Goal: Information Seeking & Learning: Check status

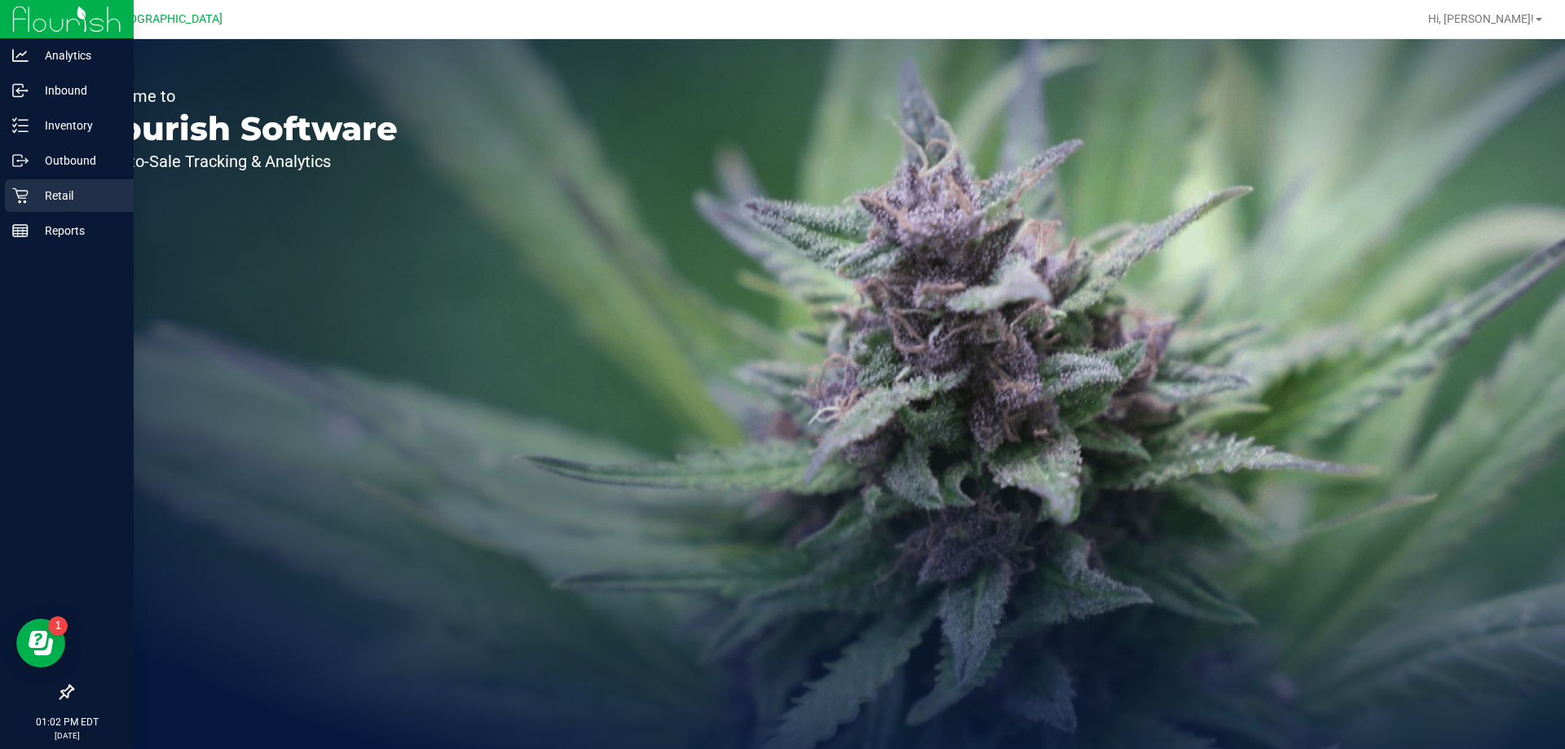
click at [51, 195] on p "Retail" at bounding box center [78, 196] width 98 height 20
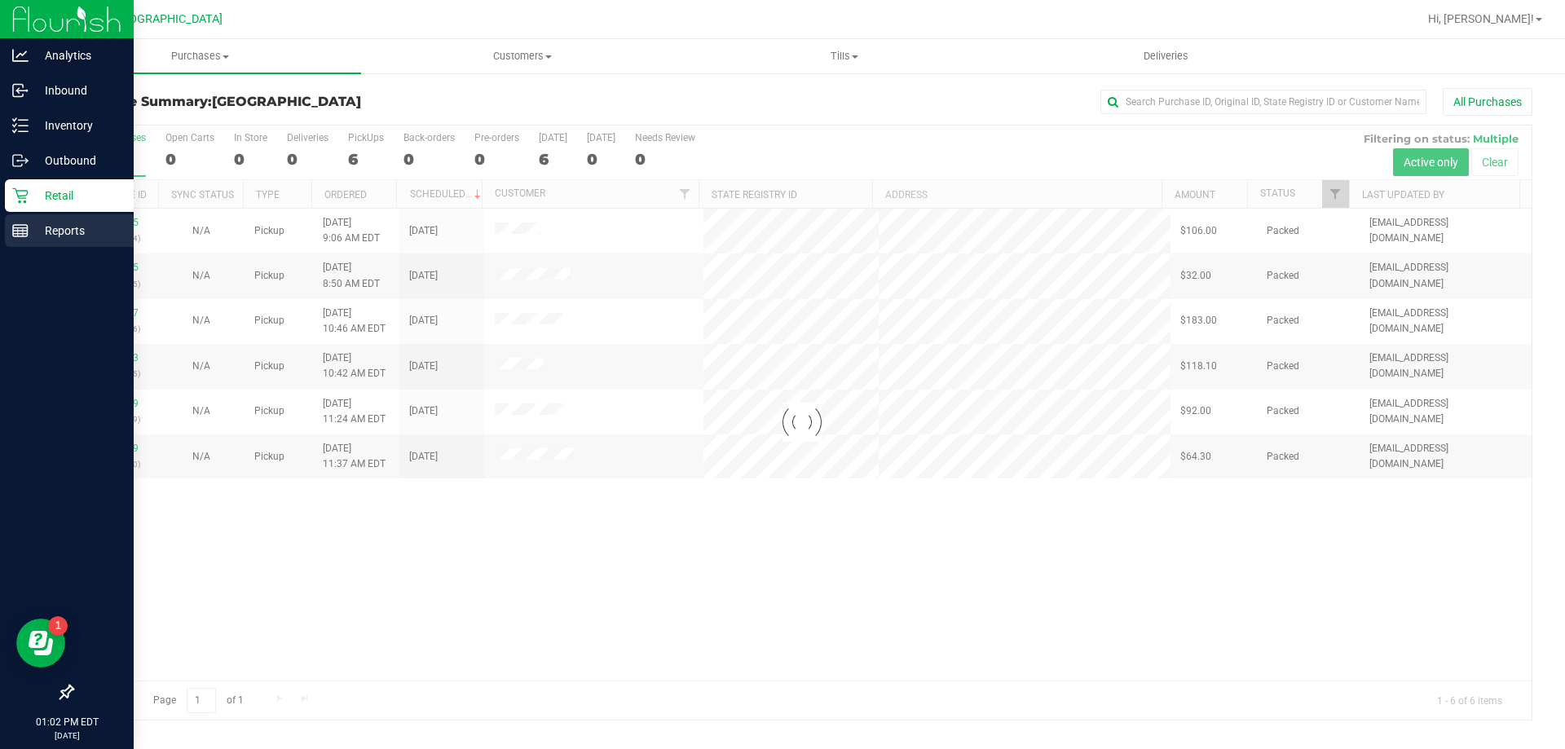
click at [39, 231] on p "Reports" at bounding box center [78, 231] width 98 height 20
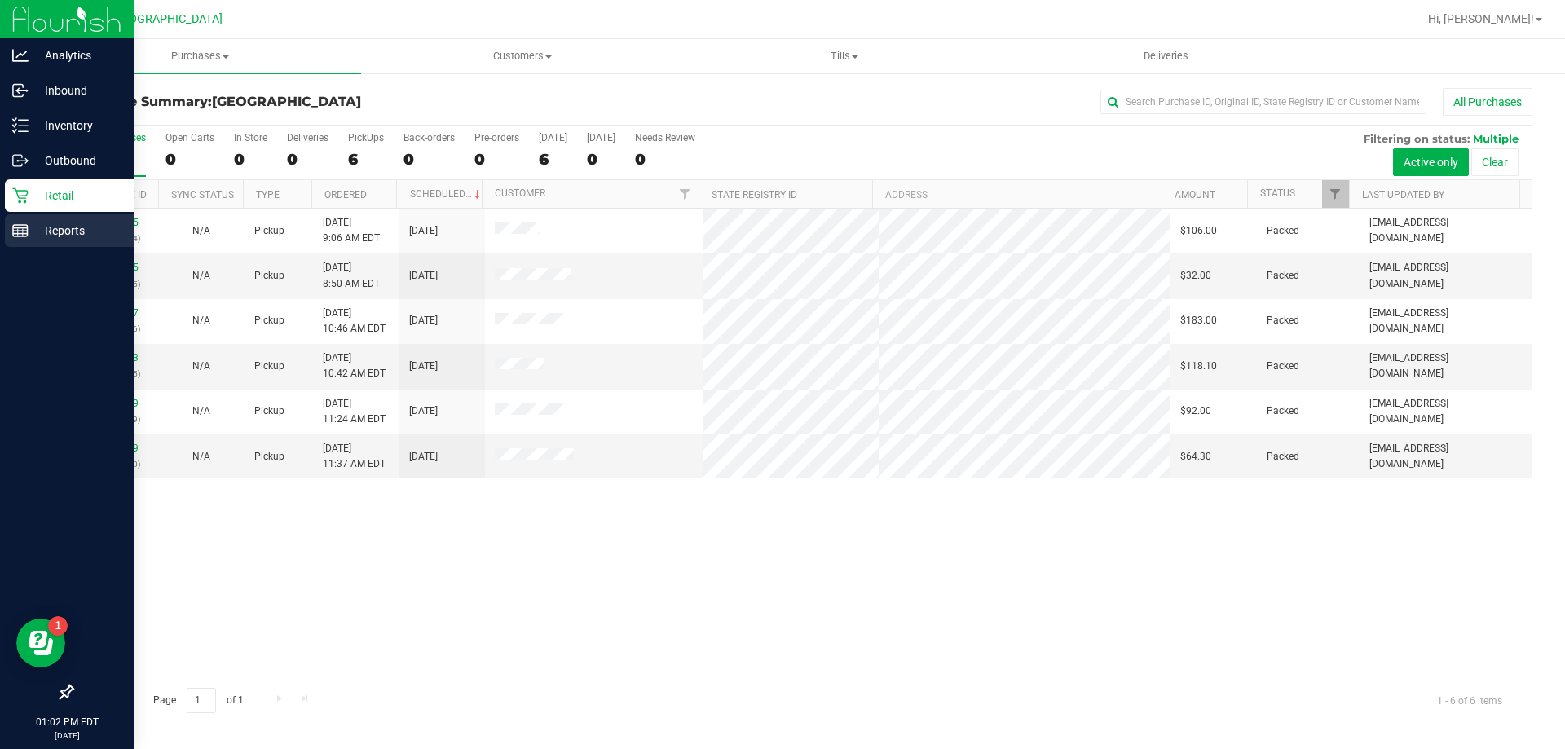
click at [60, 228] on p "Reports" at bounding box center [78, 231] width 98 height 20
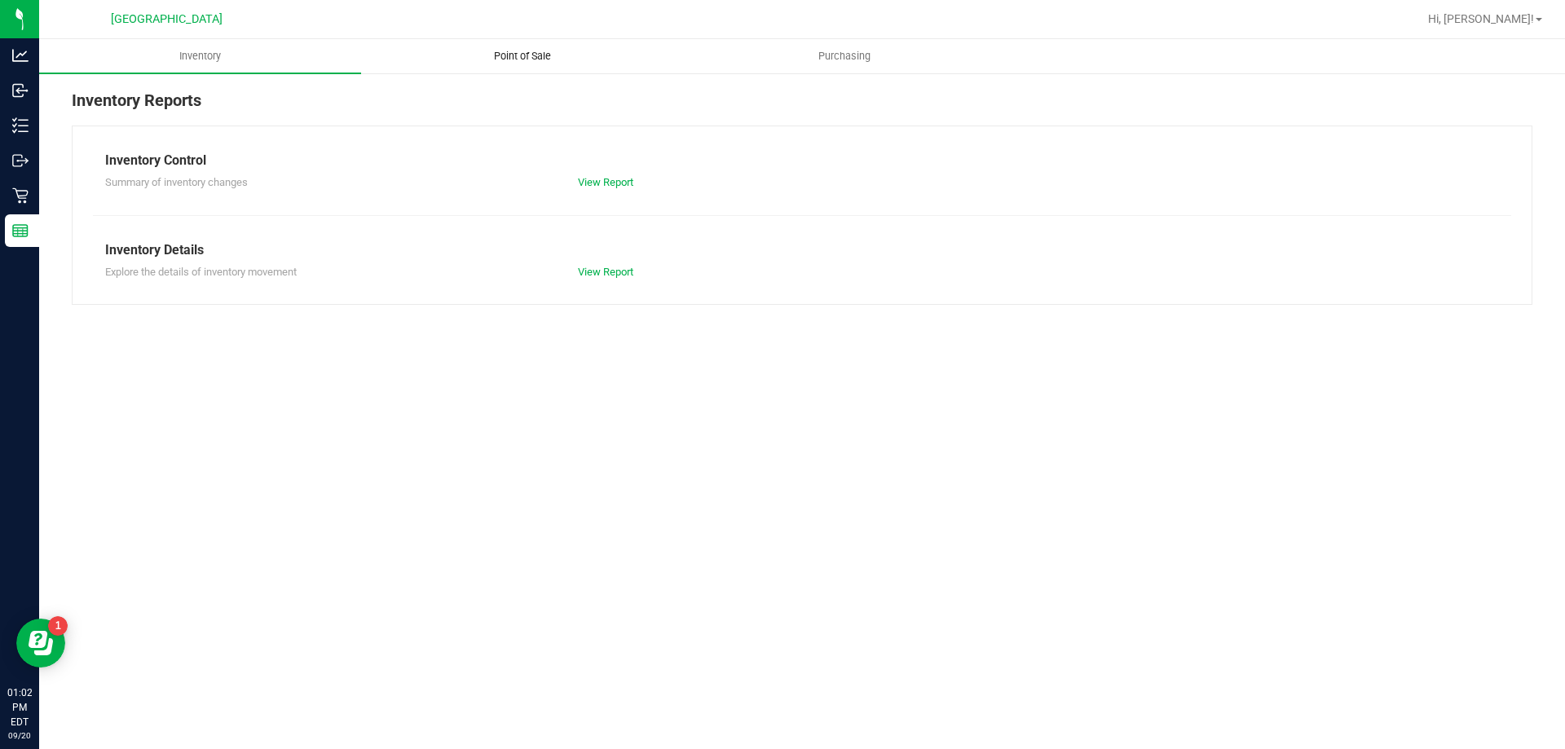
click at [542, 58] on span "Point of Sale" at bounding box center [522, 56] width 101 height 15
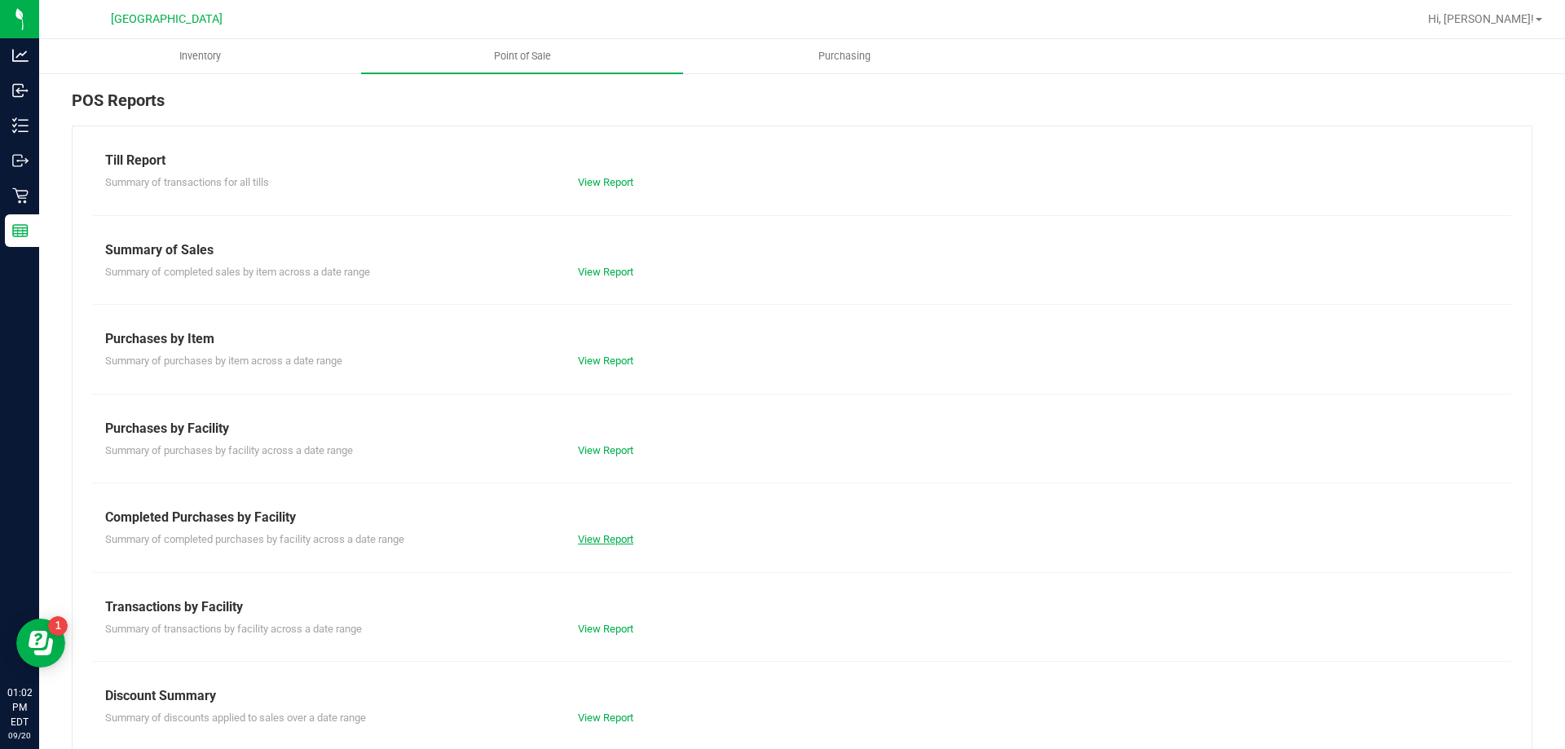
click at [599, 540] on link "View Report" at bounding box center [605, 539] width 55 height 12
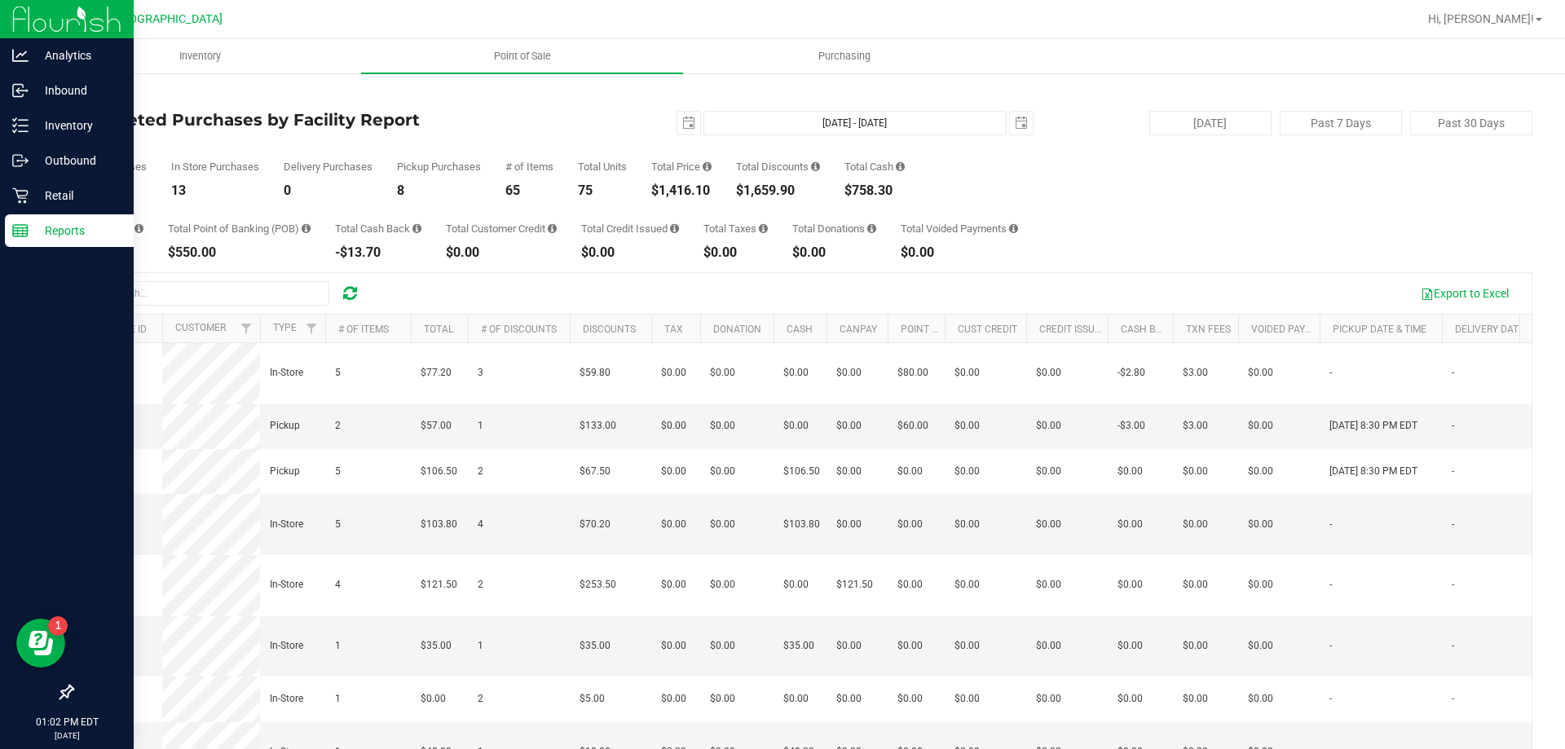
click at [11, 20] on div at bounding box center [67, 19] width 134 height 39
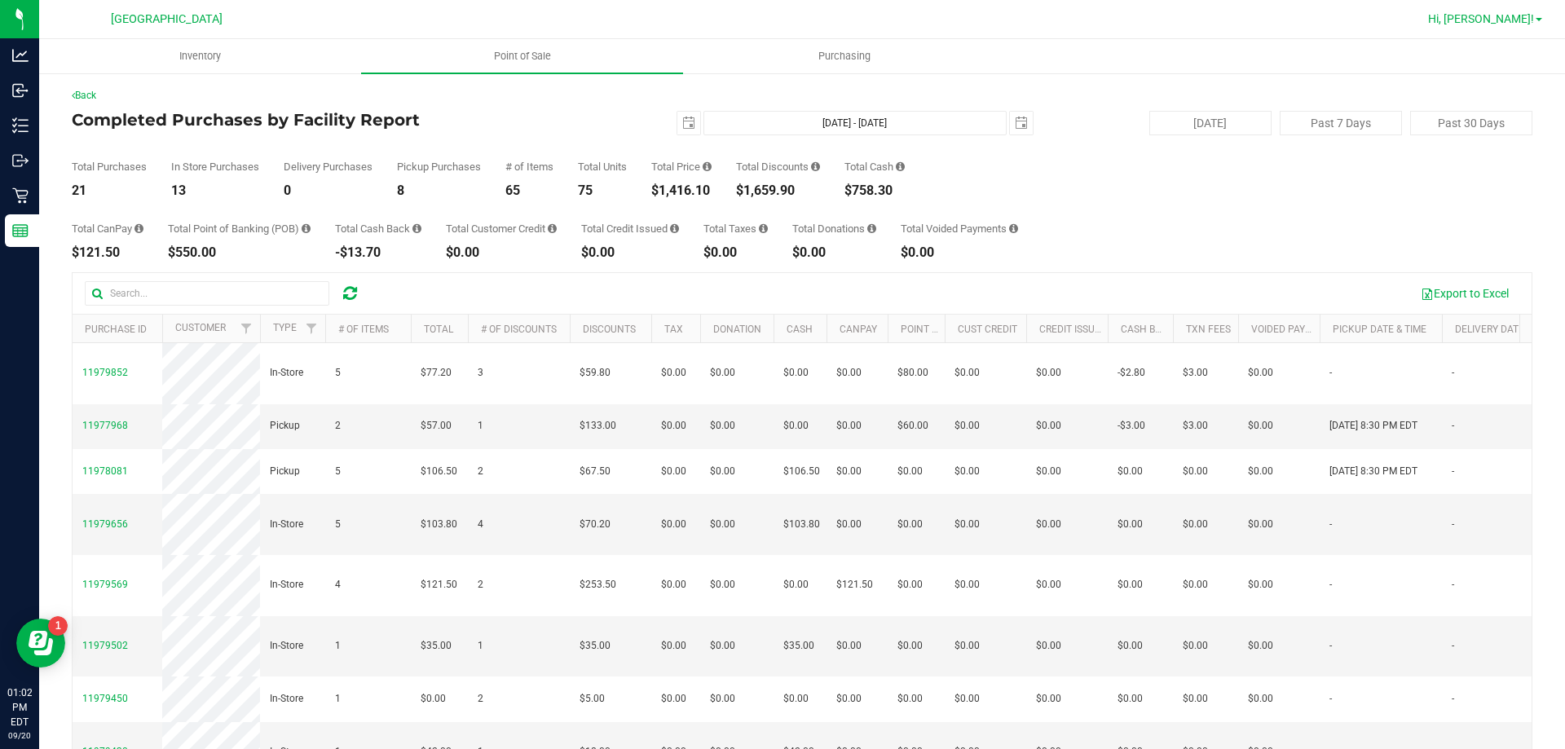
click at [1510, 20] on span "Hi, [PERSON_NAME]!" at bounding box center [1481, 18] width 106 height 13
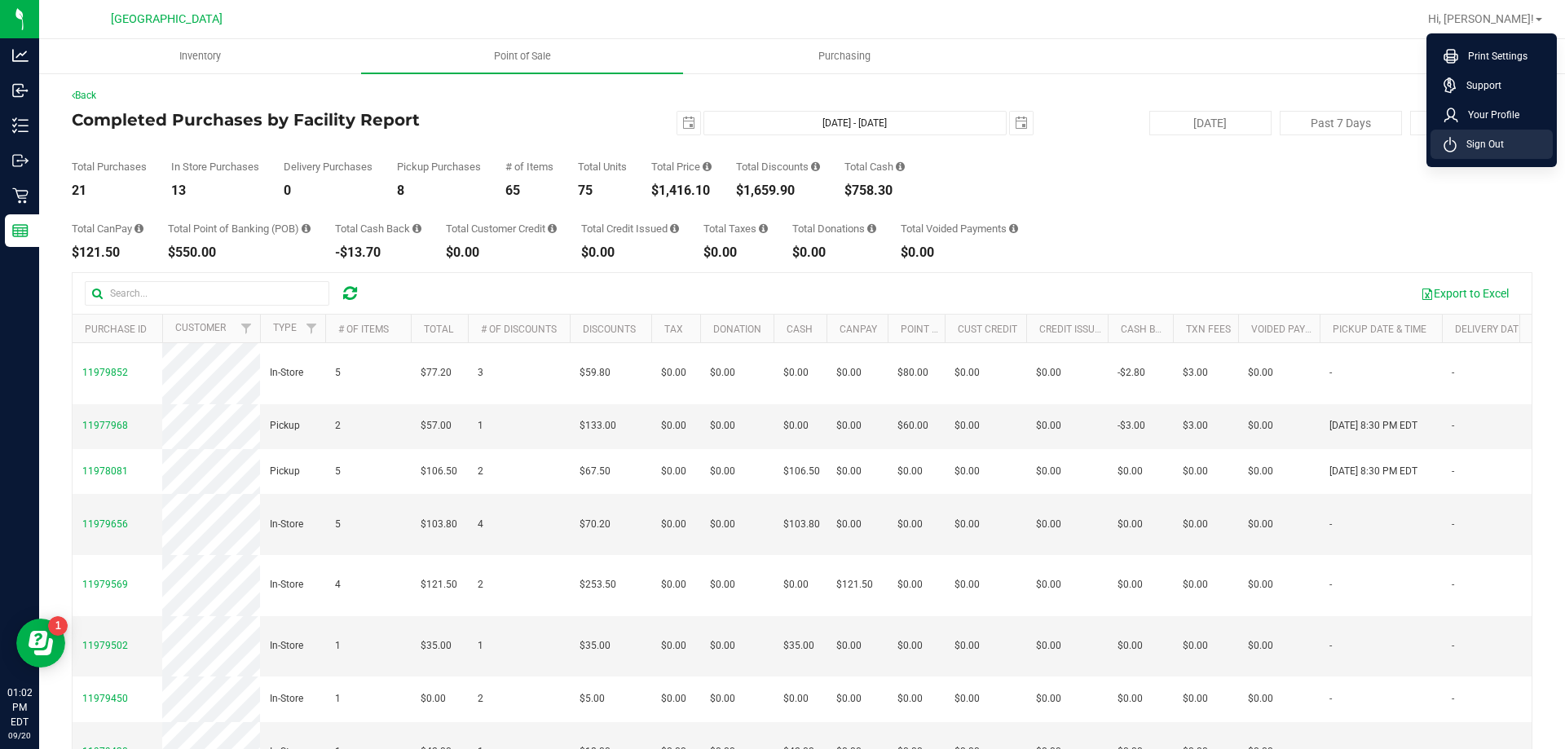
click at [1487, 152] on li "Sign Out" at bounding box center [1492, 144] width 122 height 29
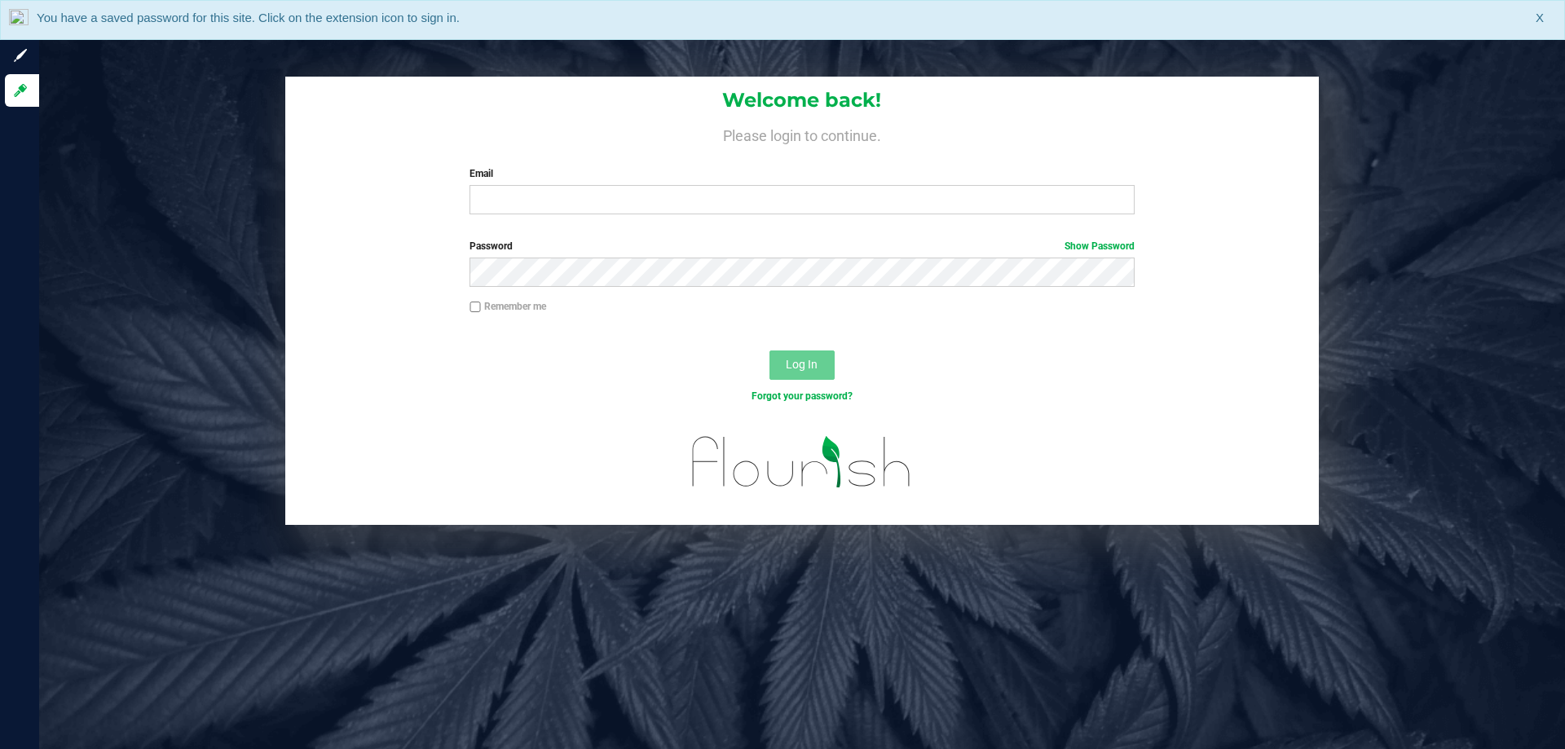
click at [1564, 481] on div "Welcome back! Please login to continue. Email Required Please format your email…" at bounding box center [802, 301] width 1550 height 448
